Goal: Task Accomplishment & Management: Understand process/instructions

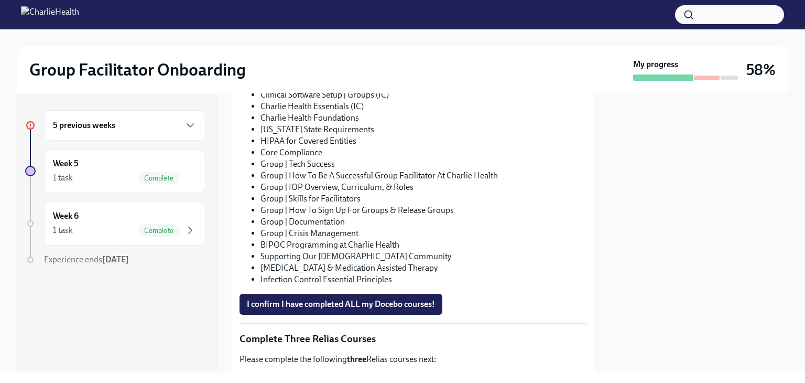
scroll to position [701, 0]
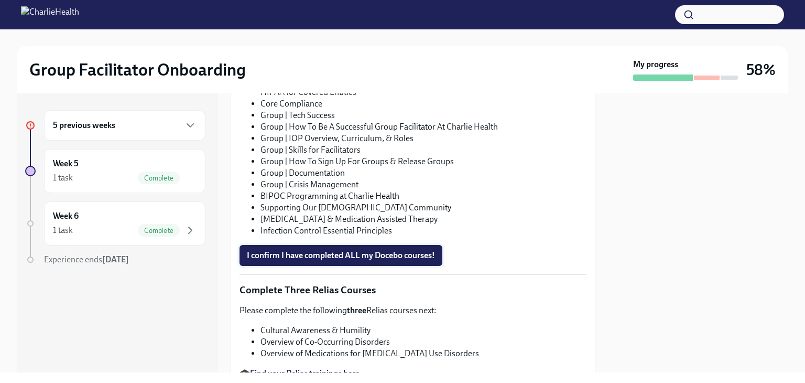
click at [399, 250] on span "I confirm I have completed ALL my Docebo courses!" at bounding box center [341, 255] width 188 height 10
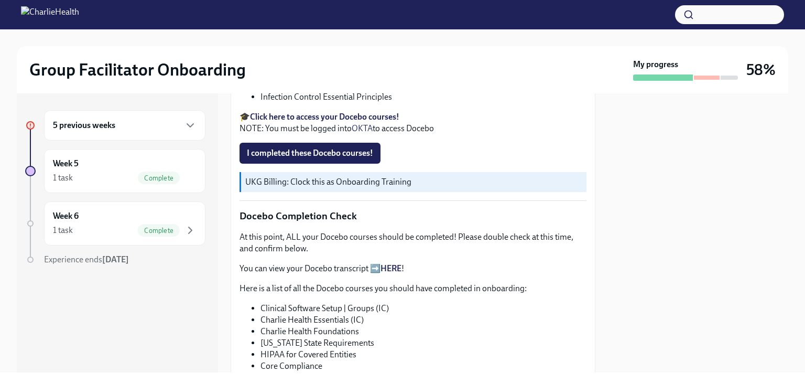
scroll to position [334, 0]
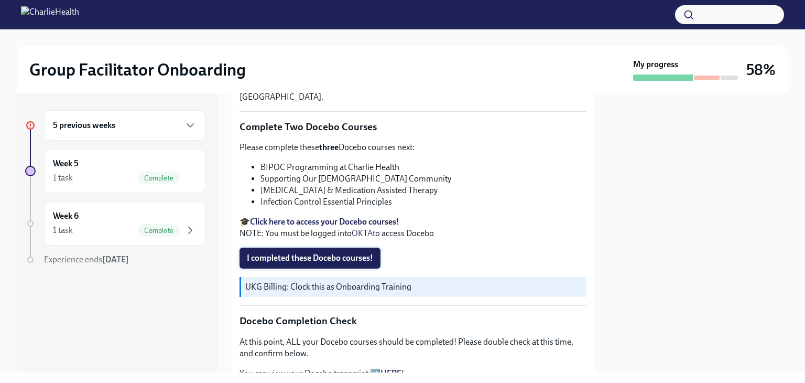
click at [351, 253] on span "I completed these Docebo courses!" at bounding box center [310, 258] width 126 height 10
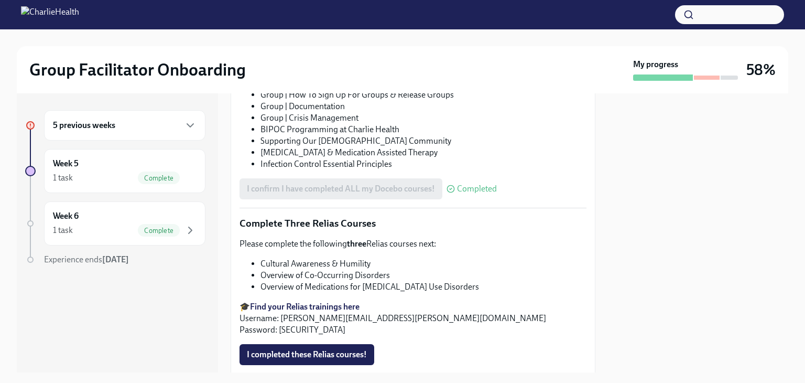
scroll to position [753, 0]
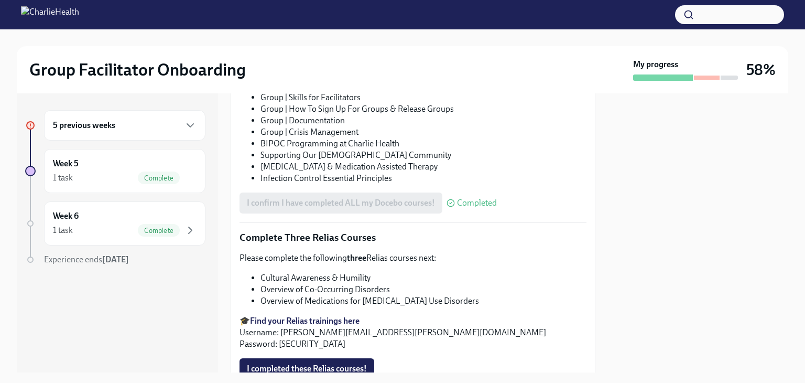
click at [132, 131] on div "5 previous weeks" at bounding box center [125, 125] width 144 height 13
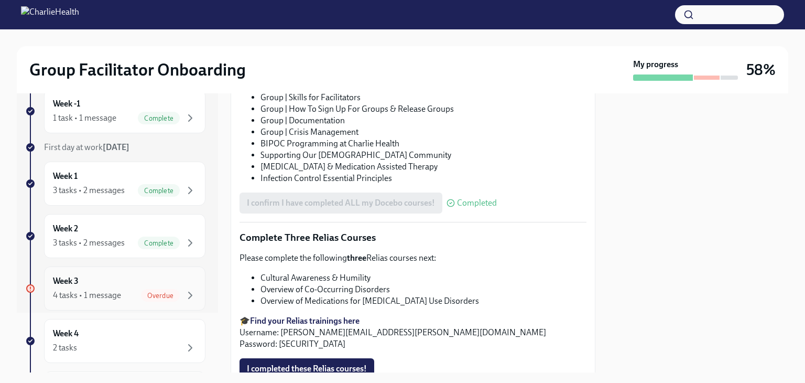
scroll to position [105, 0]
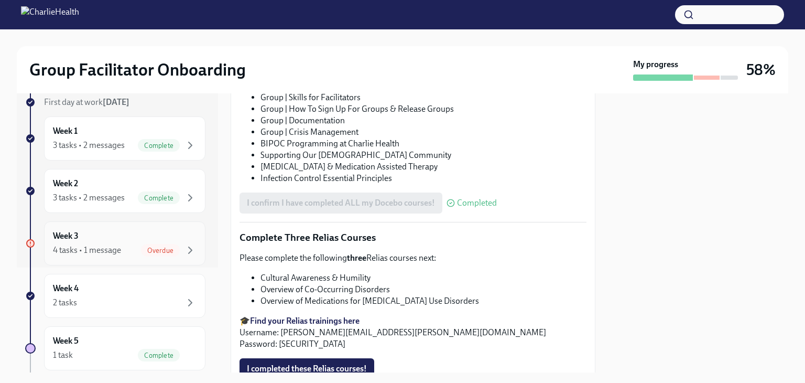
click at [111, 239] on div "Week 3 4 tasks • 1 message Overdue" at bounding box center [125, 243] width 144 height 26
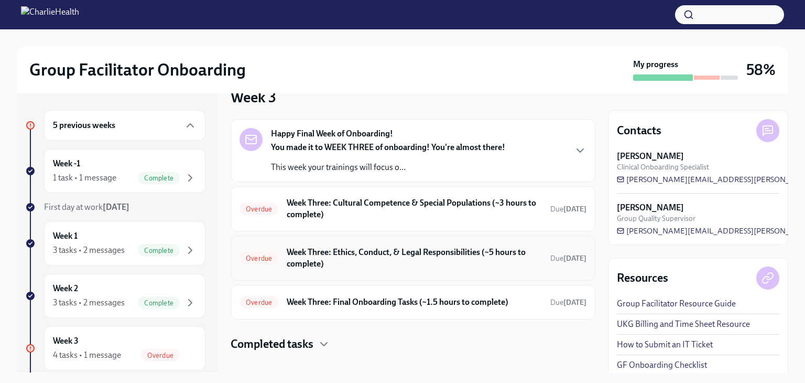
scroll to position [35, 0]
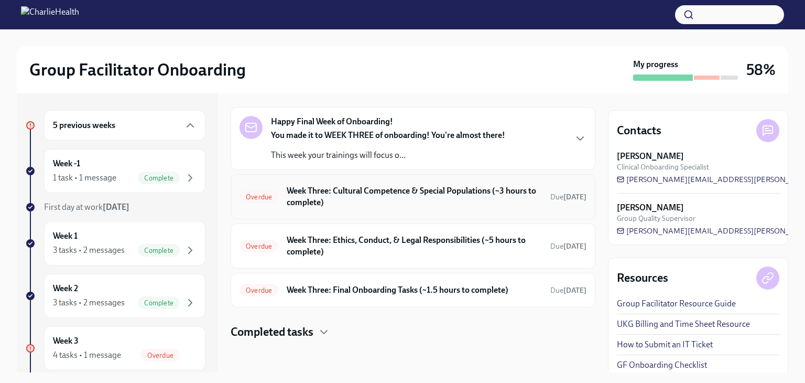
click at [417, 194] on h6 "Week Three: Cultural Competence & Special Populations (~3 hours to complete)" at bounding box center [414, 196] width 255 height 23
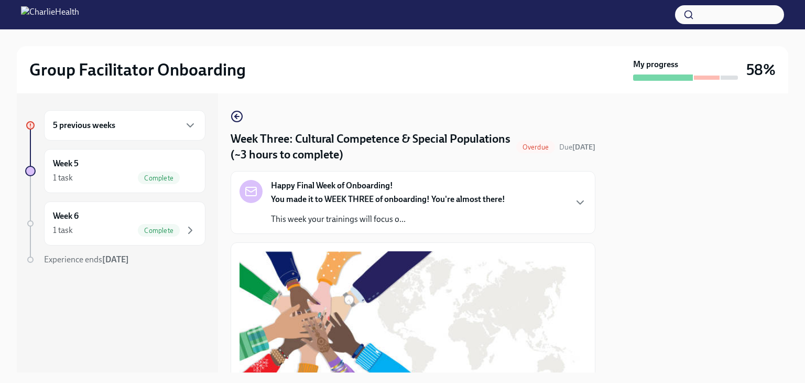
click at [524, 143] on span "Overdue" at bounding box center [535, 147] width 39 height 8
click at [235, 120] on icon "button" at bounding box center [237, 116] width 13 height 13
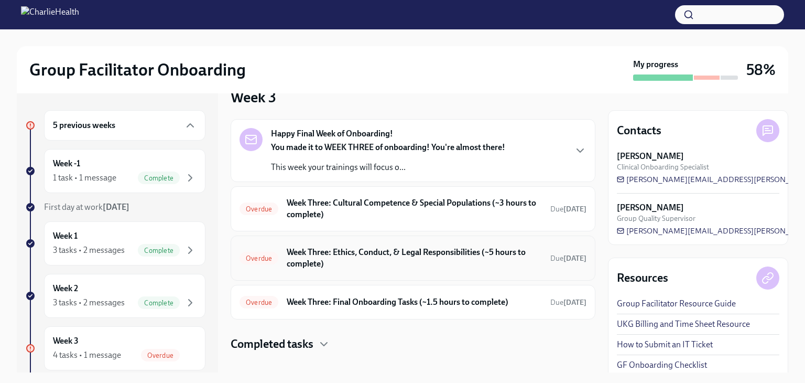
scroll to position [35, 0]
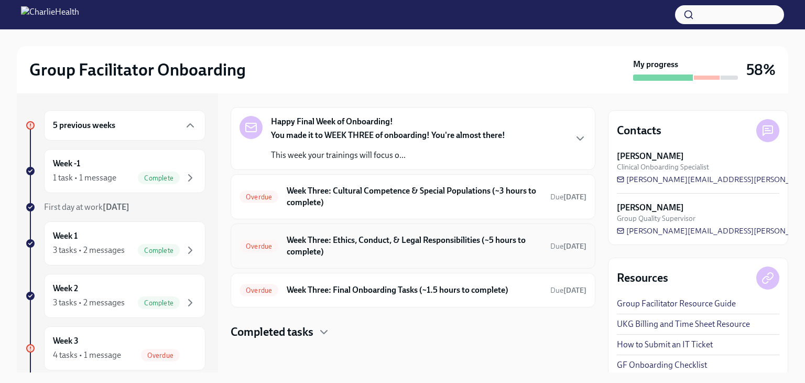
click at [356, 246] on h6 "Week Three: Ethics, Conduct, & Legal Responsibilities (~5 hours to complete)" at bounding box center [414, 245] width 255 height 23
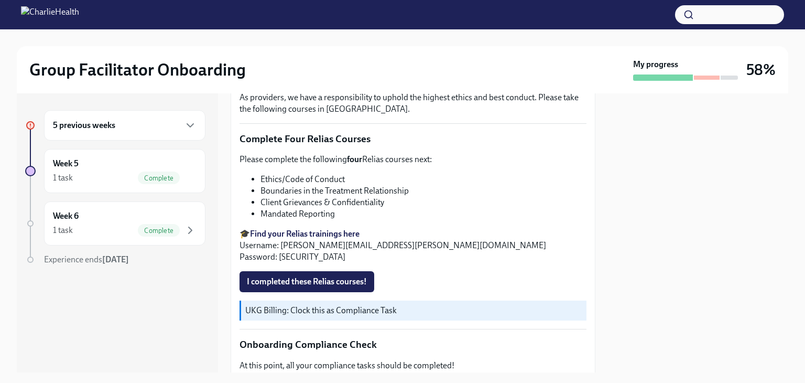
scroll to position [419, 0]
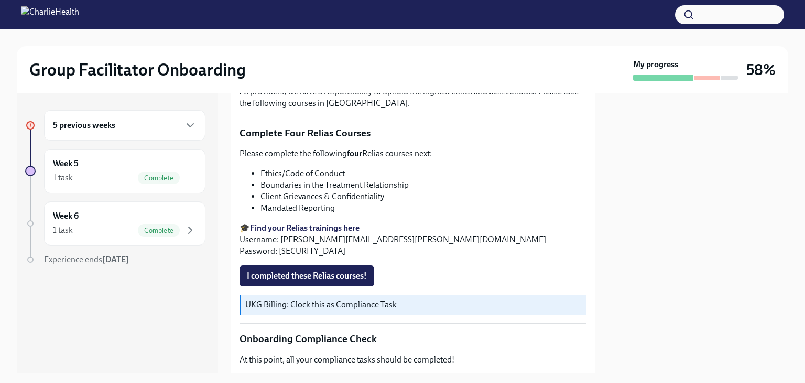
click at [344, 162] on div "Please complete the following four Relias courses next: Ethics/Code of Conduct …" at bounding box center [413, 202] width 347 height 109
drag, startPoint x: 345, startPoint y: 166, endPoint x: 254, endPoint y: 164, distance: 91.2
click at [260, 168] on li "Ethics/Code of Conduct" at bounding box center [423, 174] width 326 height 12
copy li "Ethics/Code of Conduct"
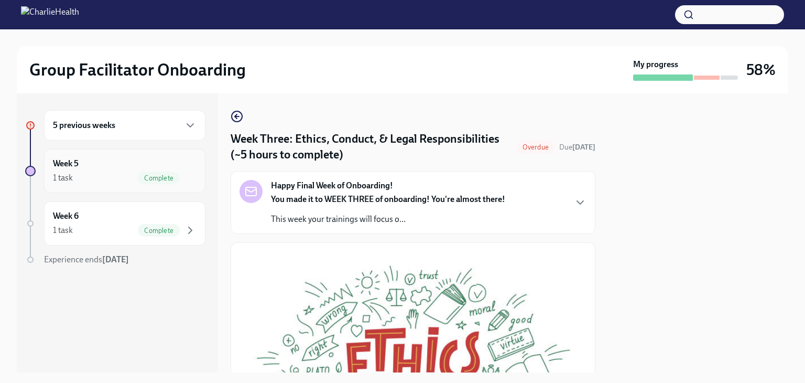
scroll to position [0, 0]
click at [100, 130] on h6 "5 previous weeks" at bounding box center [84, 125] width 62 height 12
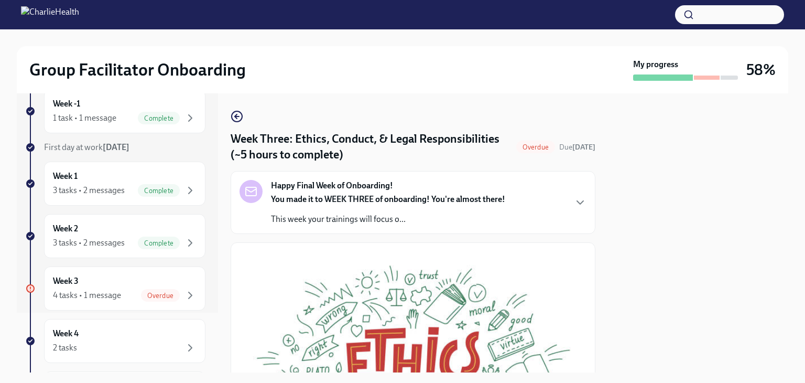
scroll to position [105, 0]
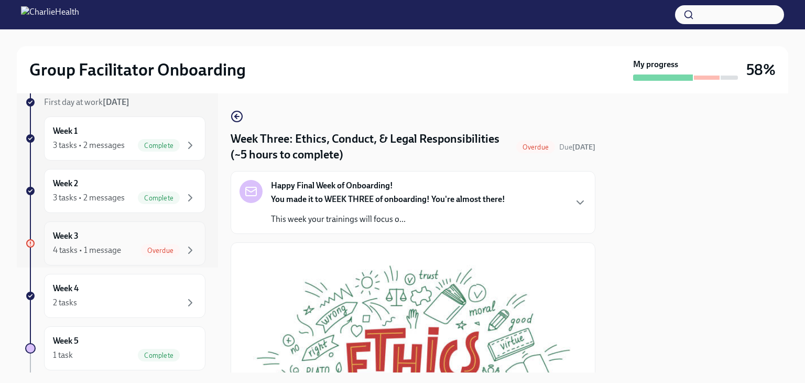
click at [141, 249] on span "Overdue" at bounding box center [160, 250] width 39 height 8
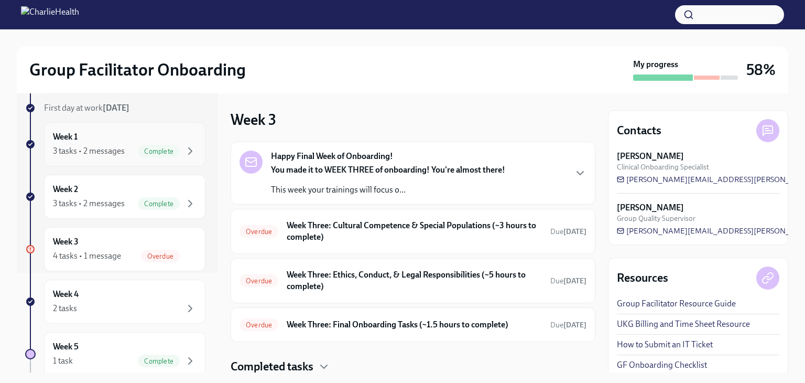
scroll to position [215, 0]
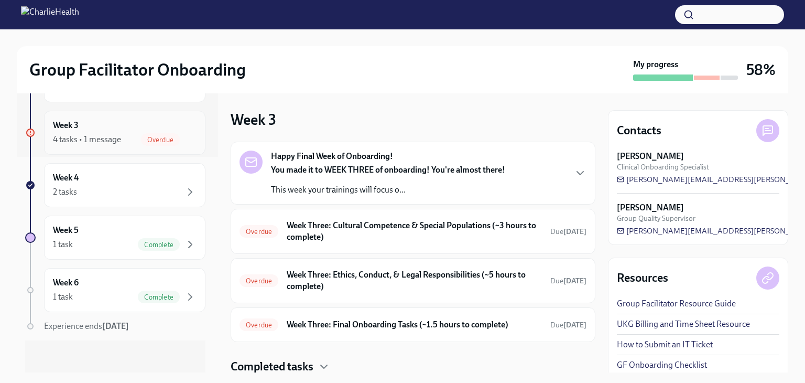
click at [141, 139] on span "Overdue" at bounding box center [160, 140] width 39 height 8
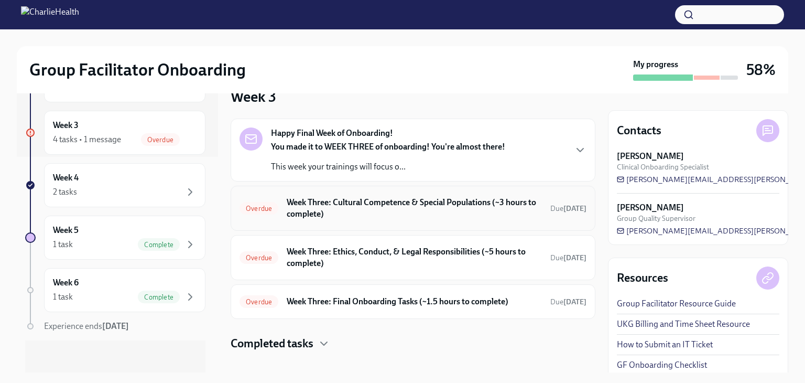
scroll to position [35, 0]
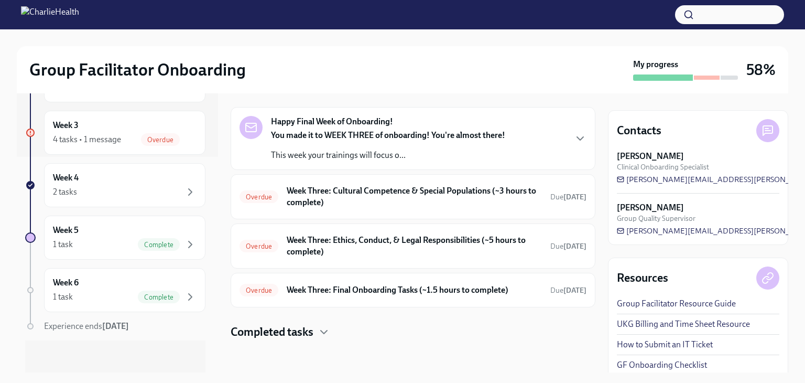
click at [303, 331] on h4 "Completed tasks" at bounding box center [272, 332] width 83 height 16
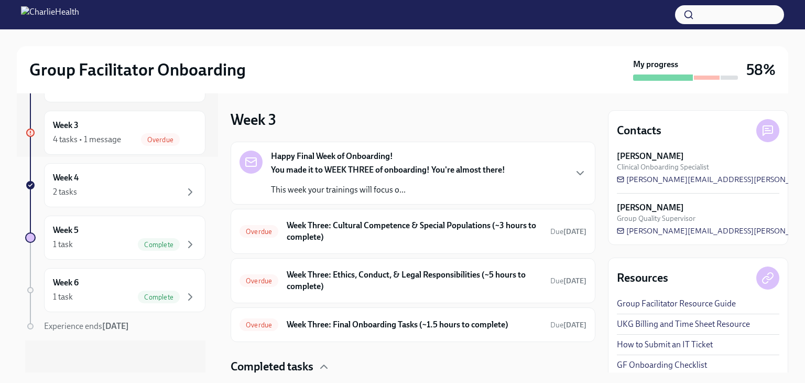
scroll to position [52, 0]
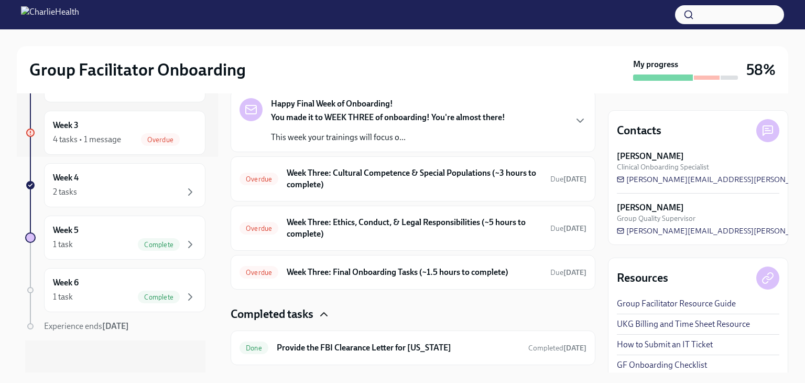
click at [326, 309] on icon "button" at bounding box center [324, 314] width 13 height 13
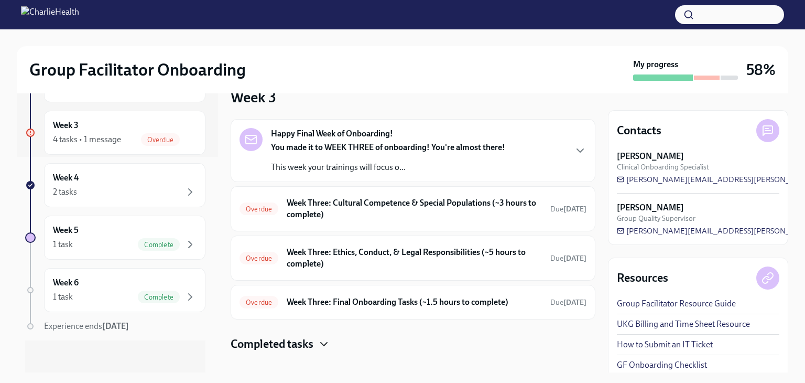
scroll to position [35, 0]
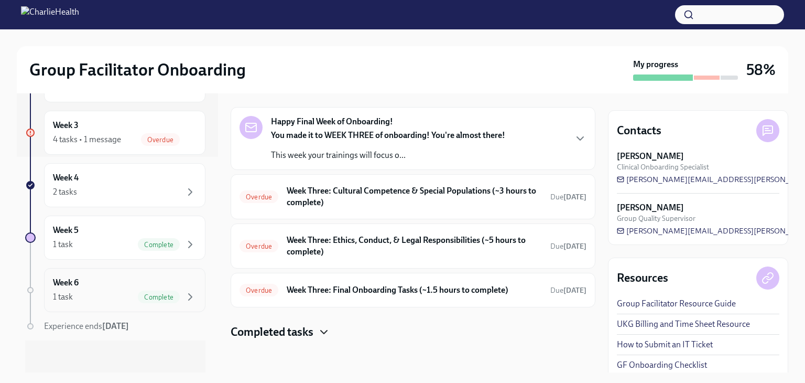
click at [119, 282] on div "Week 6 1 task Complete" at bounding box center [125, 290] width 144 height 26
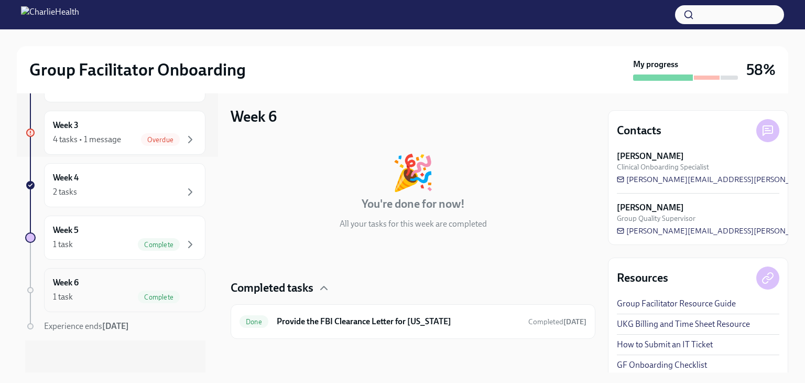
scroll to position [3, 0]
click at [75, 239] on div "1 task Complete" at bounding box center [125, 244] width 144 height 13
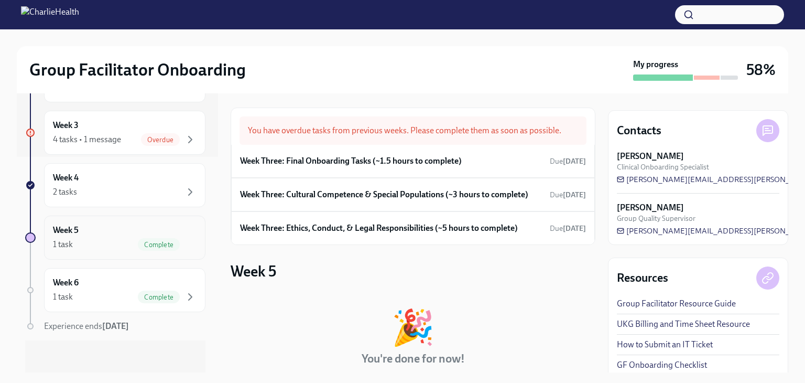
scroll to position [168, 0]
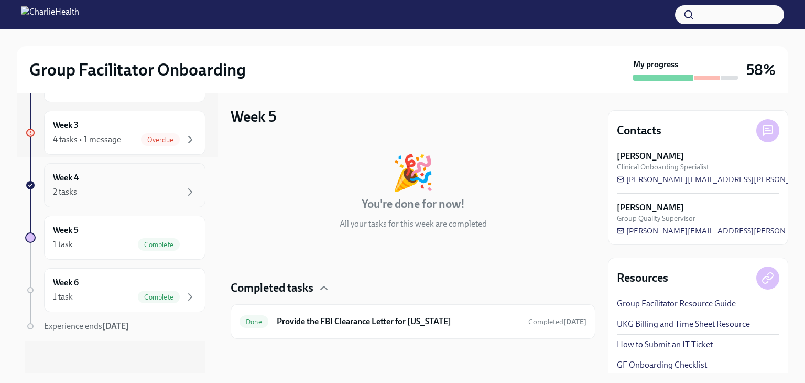
click at [114, 201] on div "Week 4 2 tasks" at bounding box center [124, 185] width 161 height 44
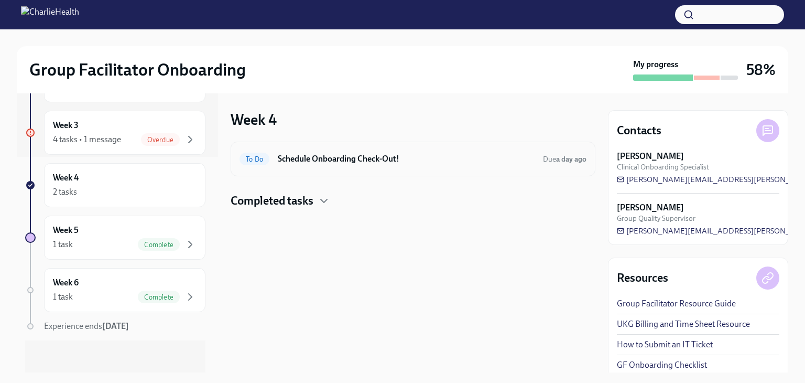
click at [346, 162] on h6 "Schedule Onboarding Check-Out!" at bounding box center [406, 159] width 257 height 12
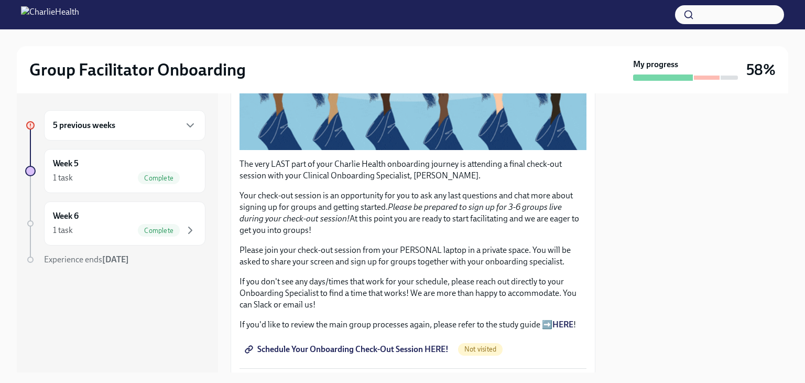
scroll to position [243, 0]
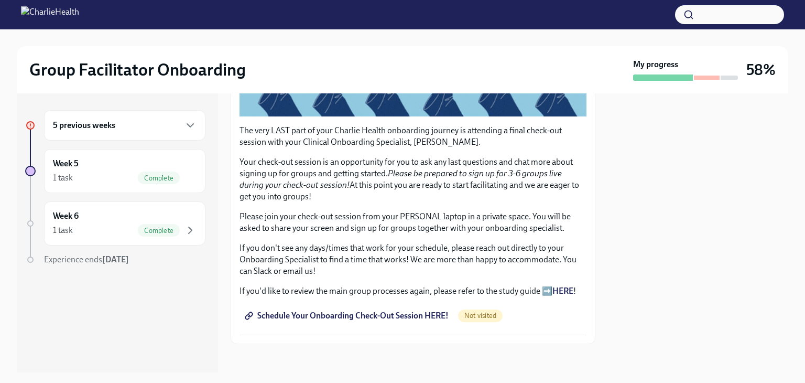
click at [358, 310] on span "Schedule Your Onboarding Check-Out Session HERE!" at bounding box center [348, 315] width 202 height 10
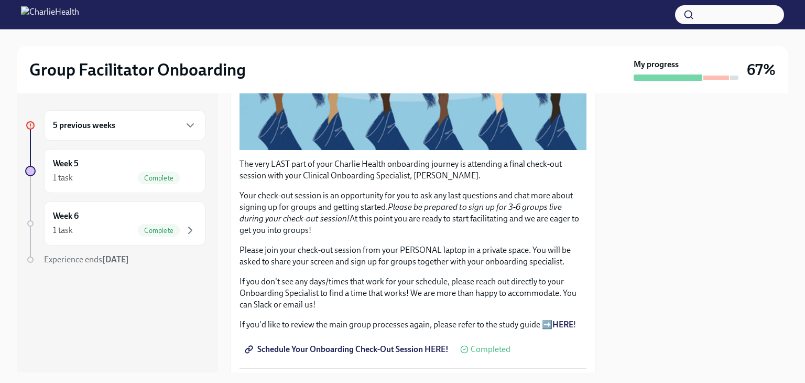
scroll to position [52, 0]
